Goal: Task Accomplishment & Management: Manage account settings

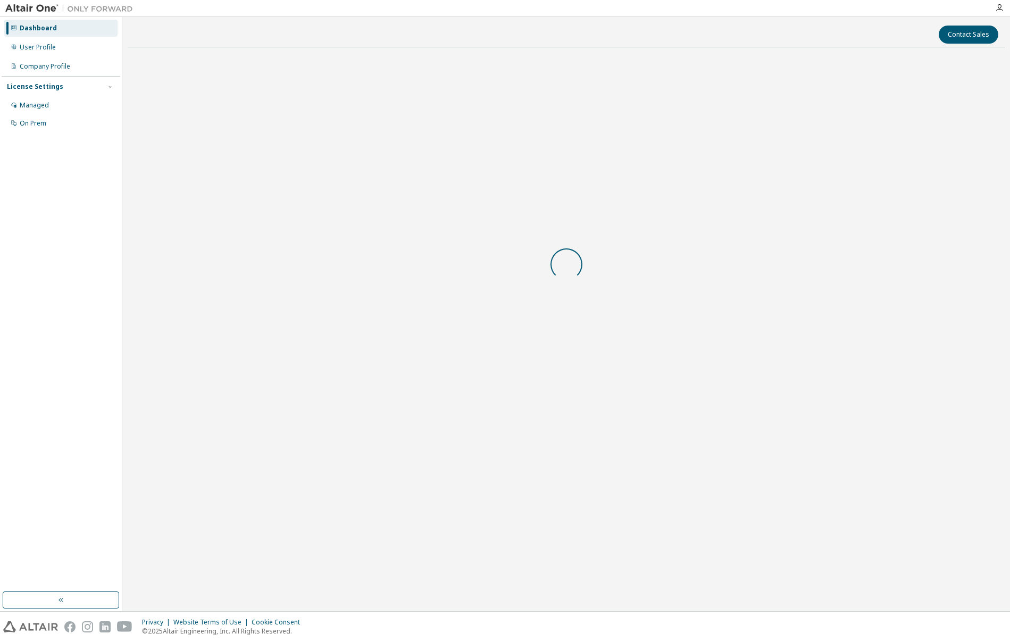
click at [609, 352] on div at bounding box center [566, 264] width 877 height 417
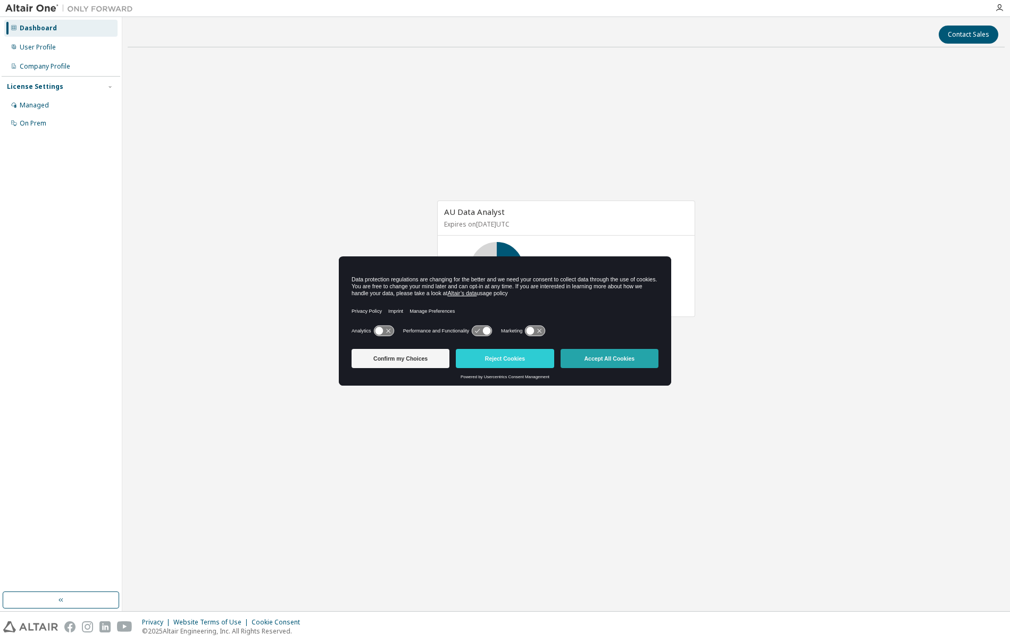
click at [634, 363] on button "Accept All Cookies" at bounding box center [609, 358] width 98 height 19
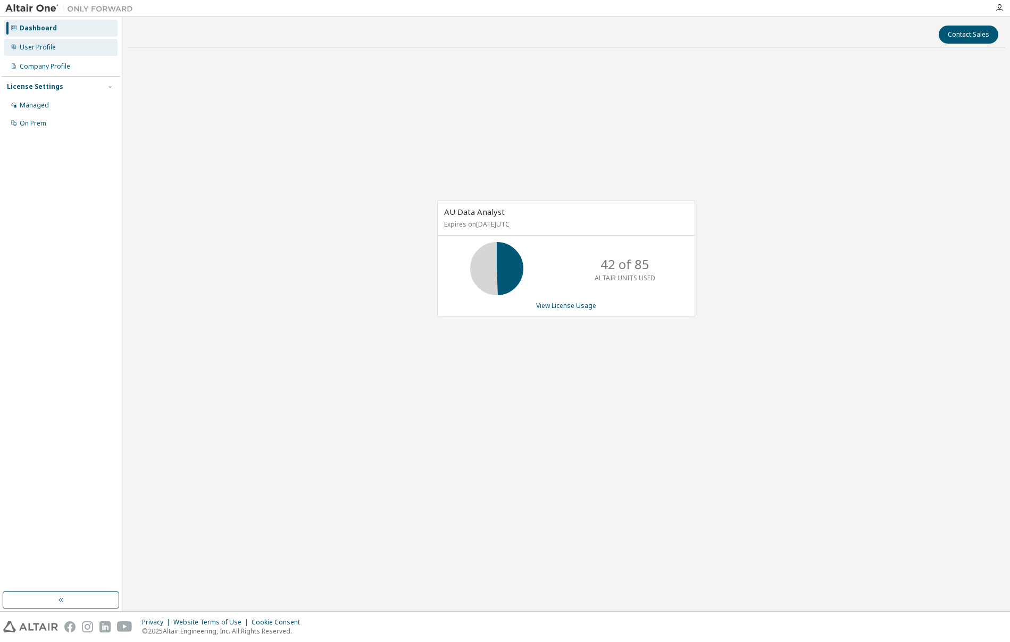
click at [50, 48] on div "User Profile" at bounding box center [38, 47] width 36 height 9
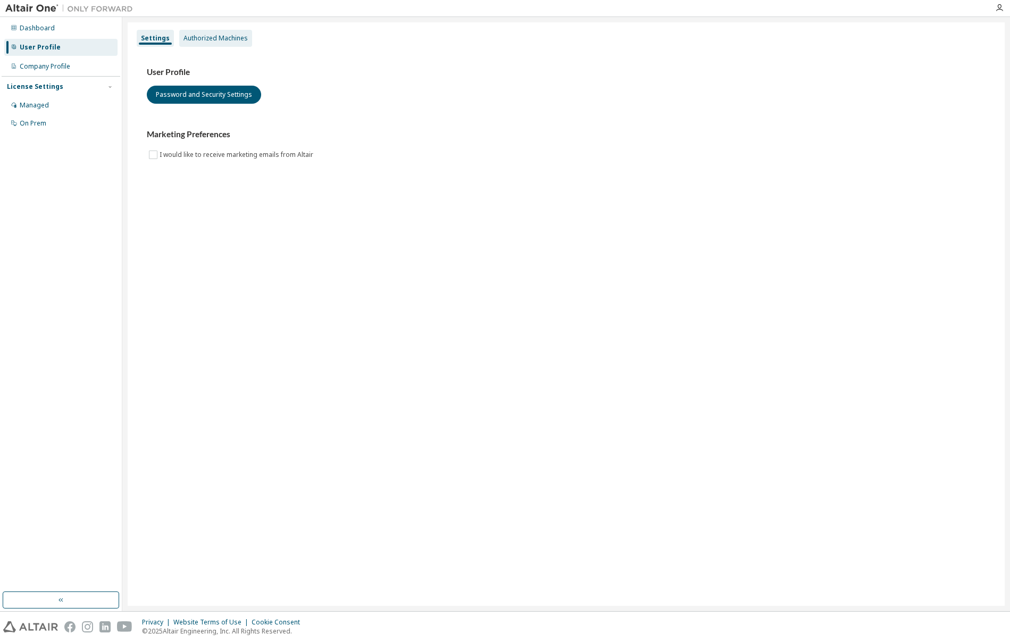
click at [206, 38] on div "Authorized Machines" at bounding box center [215, 38] width 64 height 9
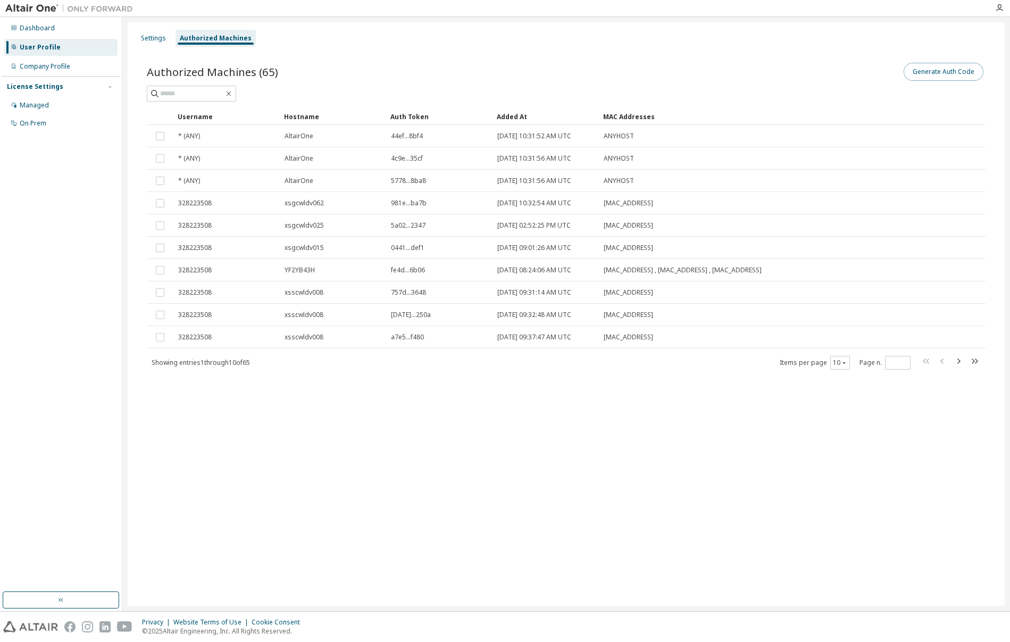
click at [958, 75] on button "Generate Auth Code" at bounding box center [943, 72] width 80 height 18
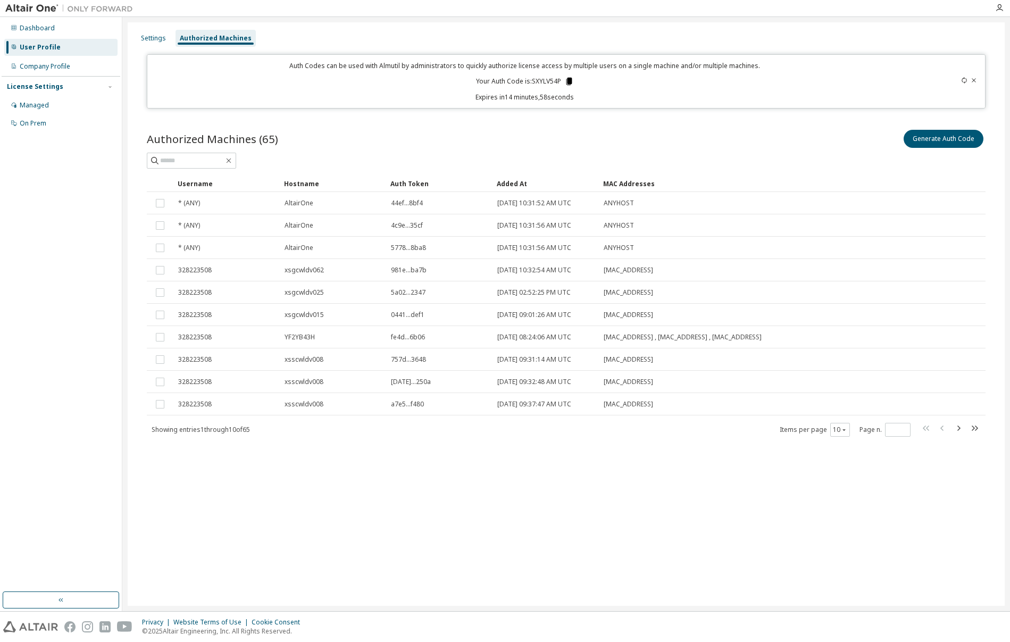
click at [566, 80] on icon at bounding box center [569, 82] width 10 height 10
